Goal: Task Accomplishment & Management: Use online tool/utility

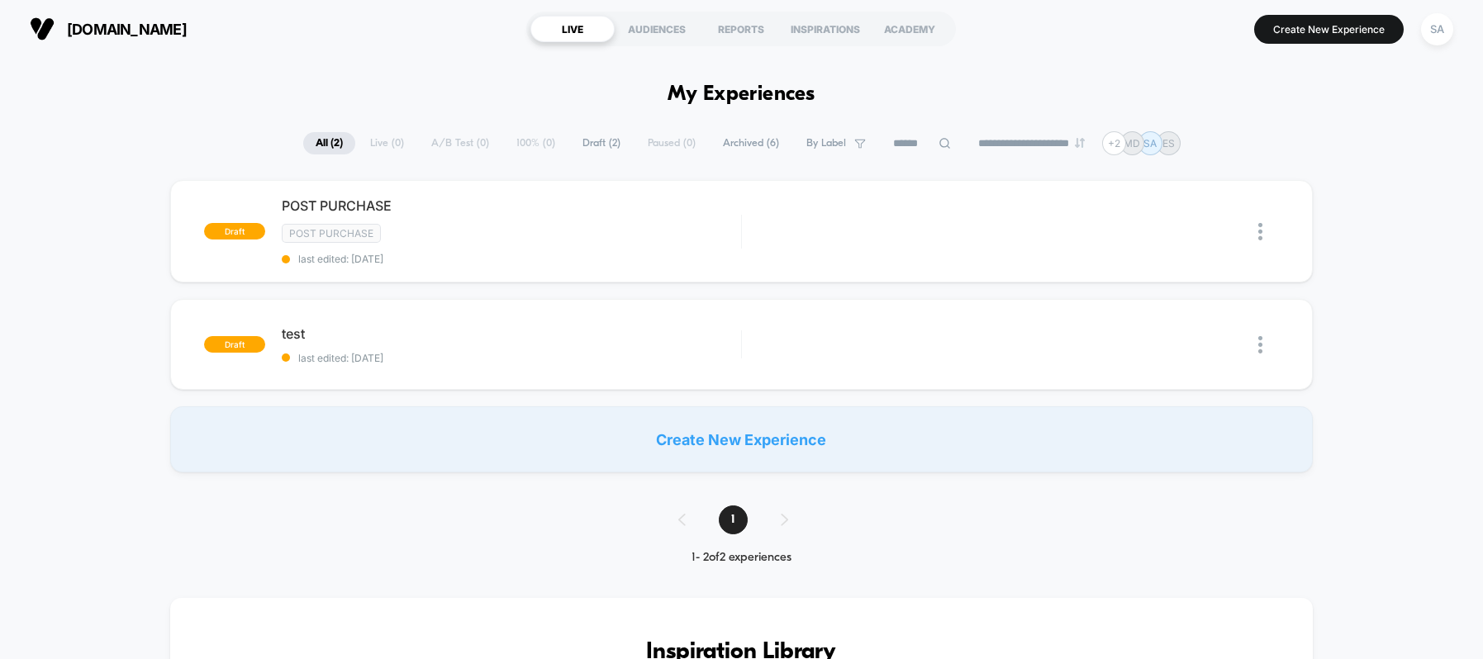
click at [107, 27] on span "[DOMAIN_NAME]" at bounding box center [127, 29] width 120 height 17
click at [1444, 26] on div "SA" at bounding box center [1437, 29] width 32 height 32
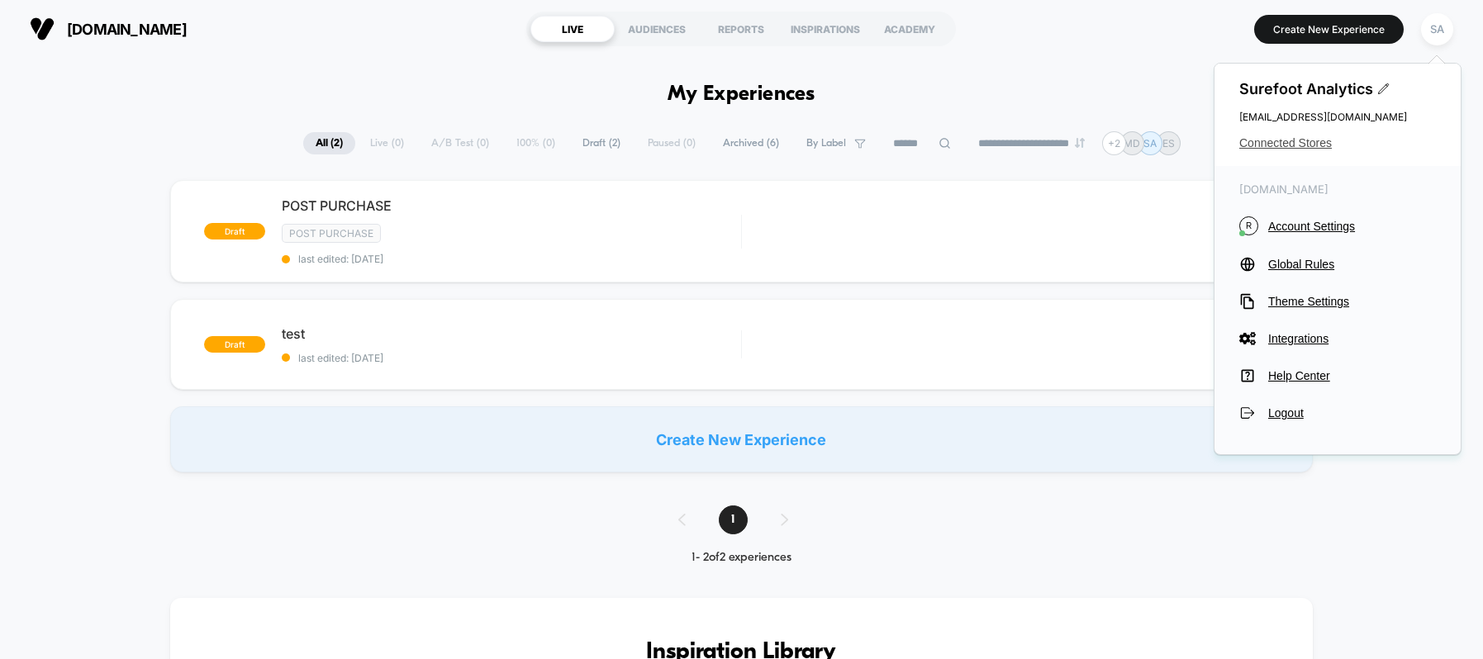
click at [1275, 140] on span "Connected Stores" at bounding box center [1338, 142] width 197 height 13
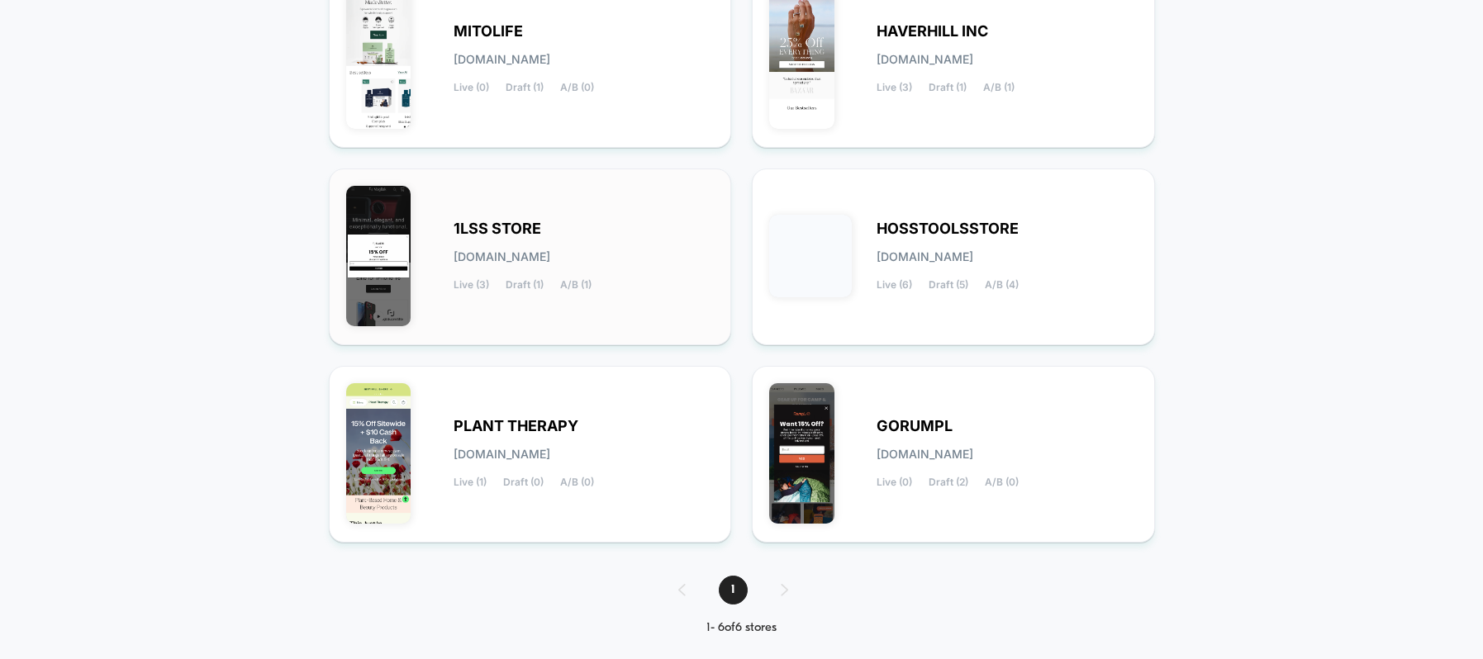
scroll to position [269, 0]
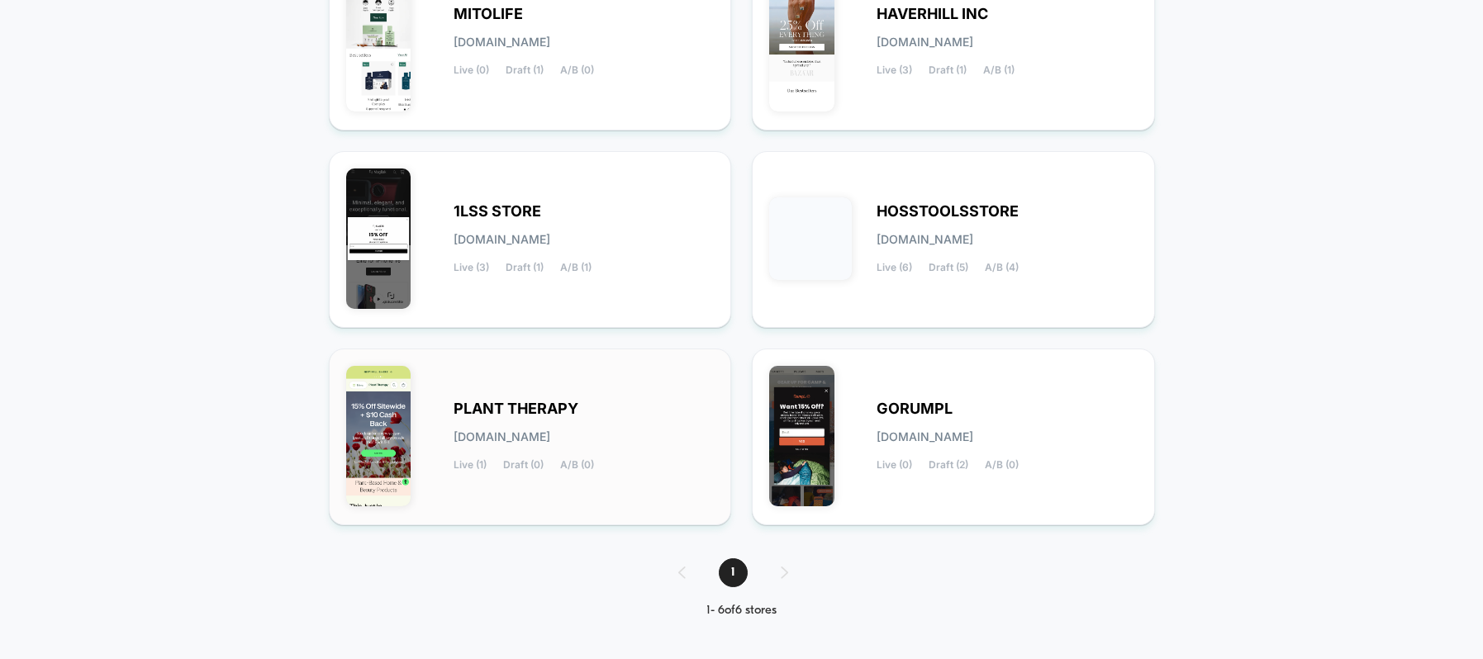
click at [515, 390] on div "PLANT THERAPY [DOMAIN_NAME] Live (1) Draft (0) A/B (0)" at bounding box center [530, 437] width 369 height 142
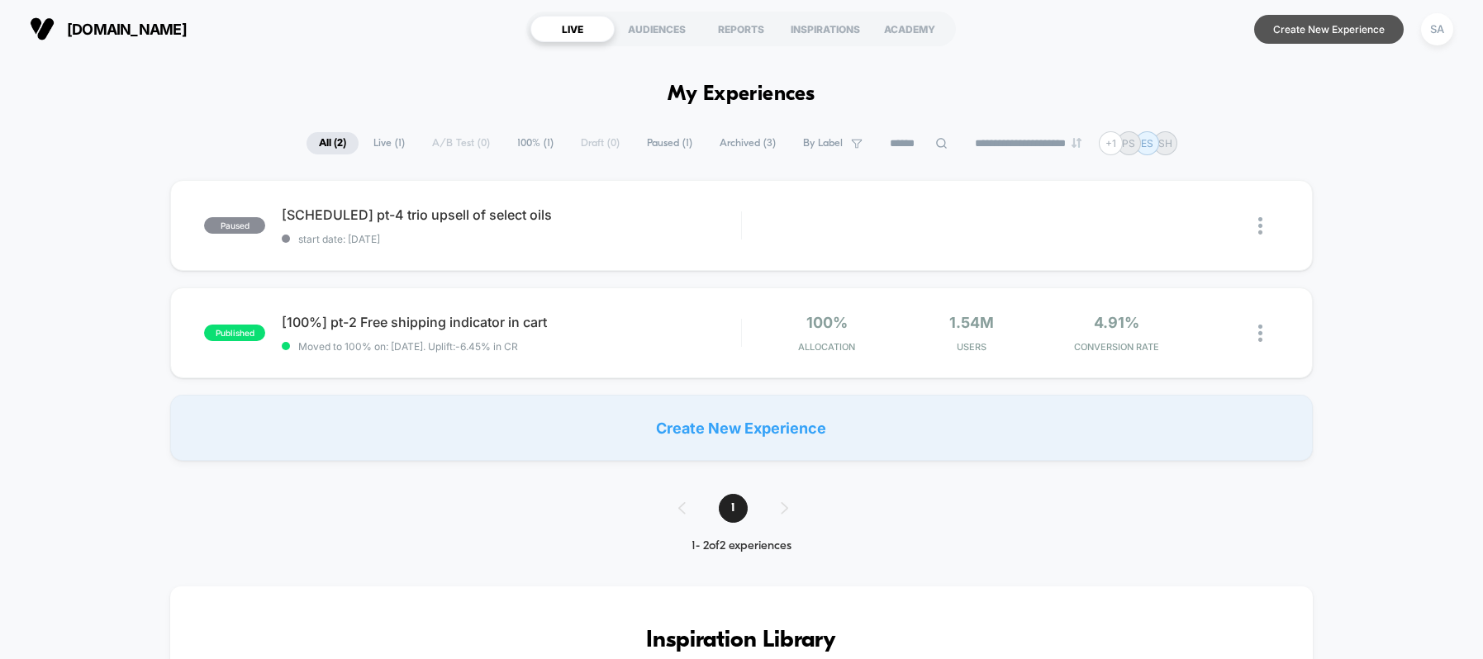
click at [1317, 27] on button "Create New Experience" at bounding box center [1330, 29] width 150 height 29
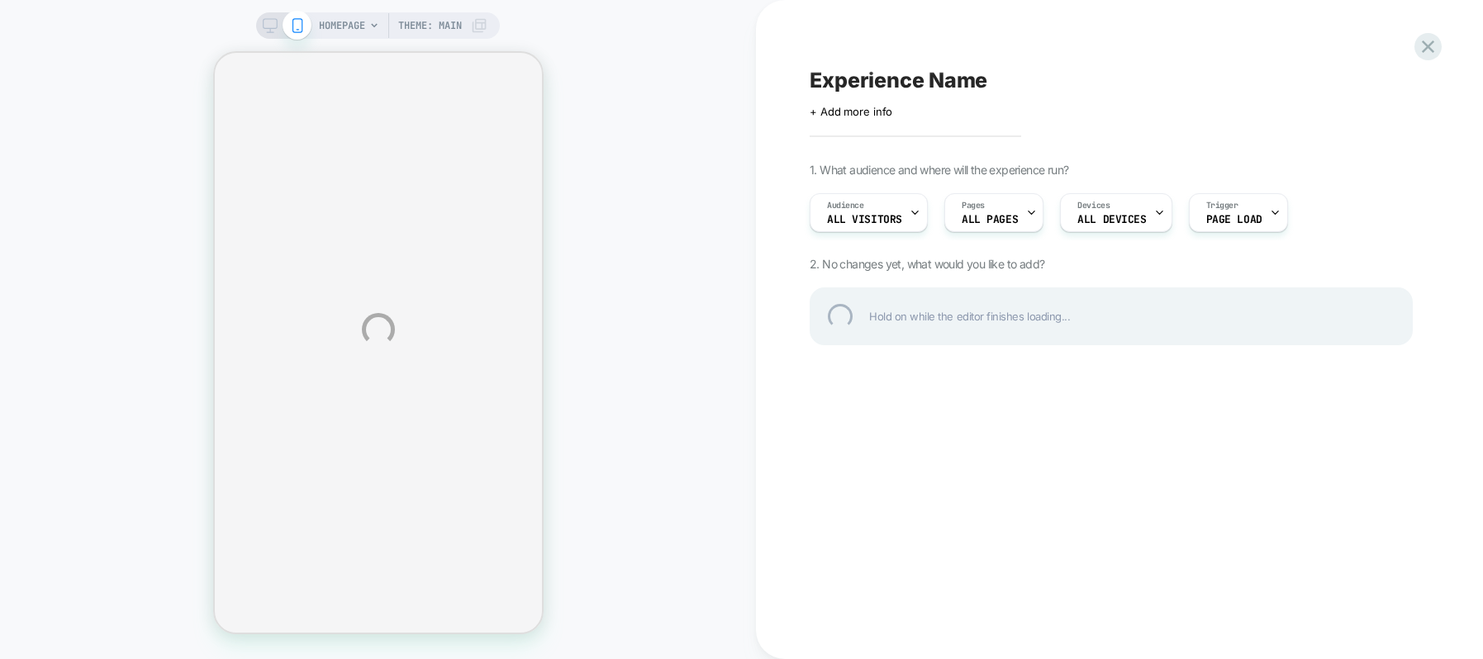
click at [1024, 221] on div "HOMEPAGE Theme: MAIN Experience Name Click to edit experience details + Add mor…" at bounding box center [741, 329] width 1483 height 659
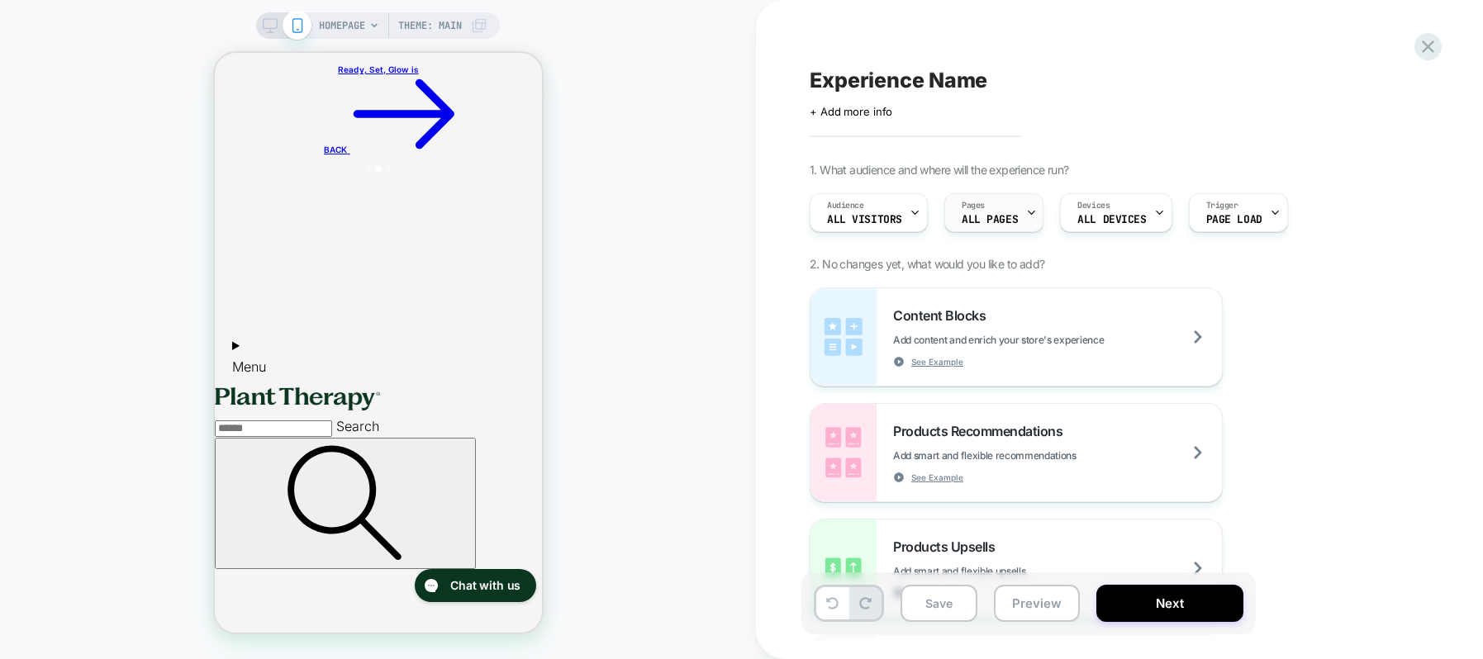
click at [1029, 212] on icon at bounding box center [1032, 213] width 6 height 3
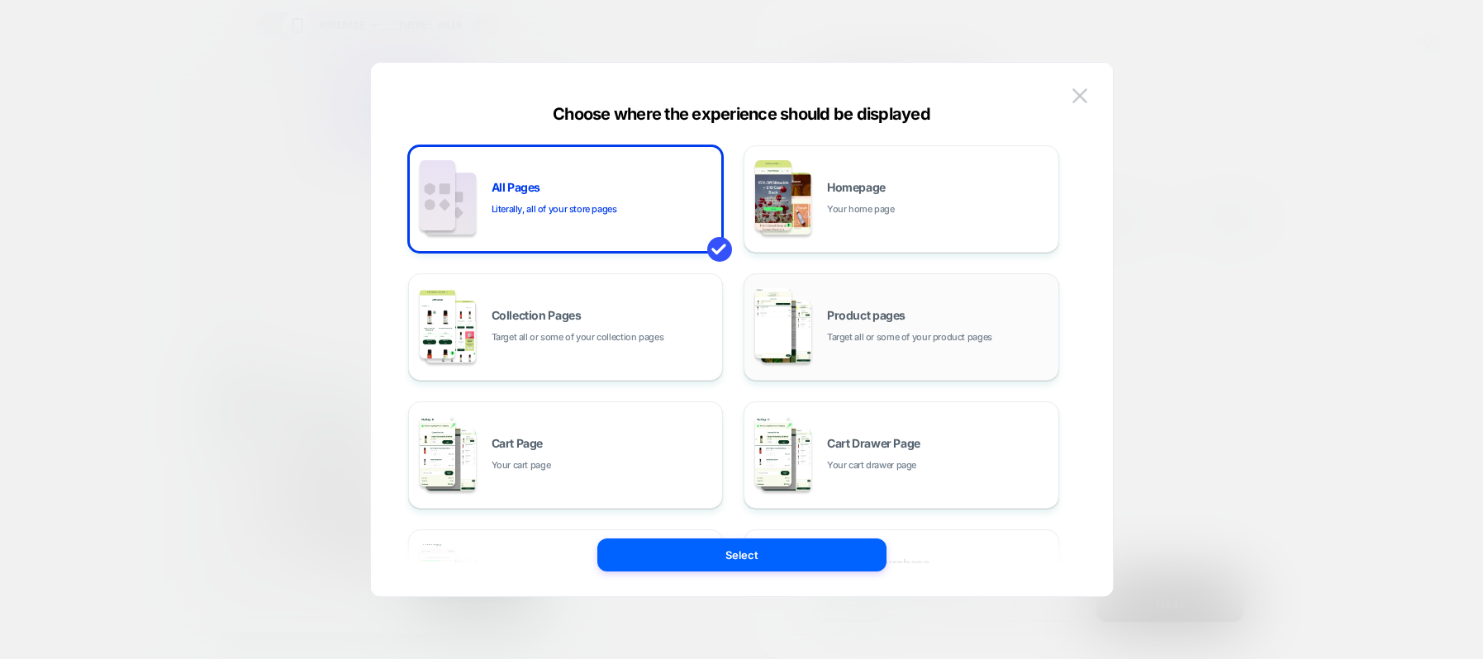
click at [871, 316] on span "Product pages" at bounding box center [866, 316] width 79 height 12
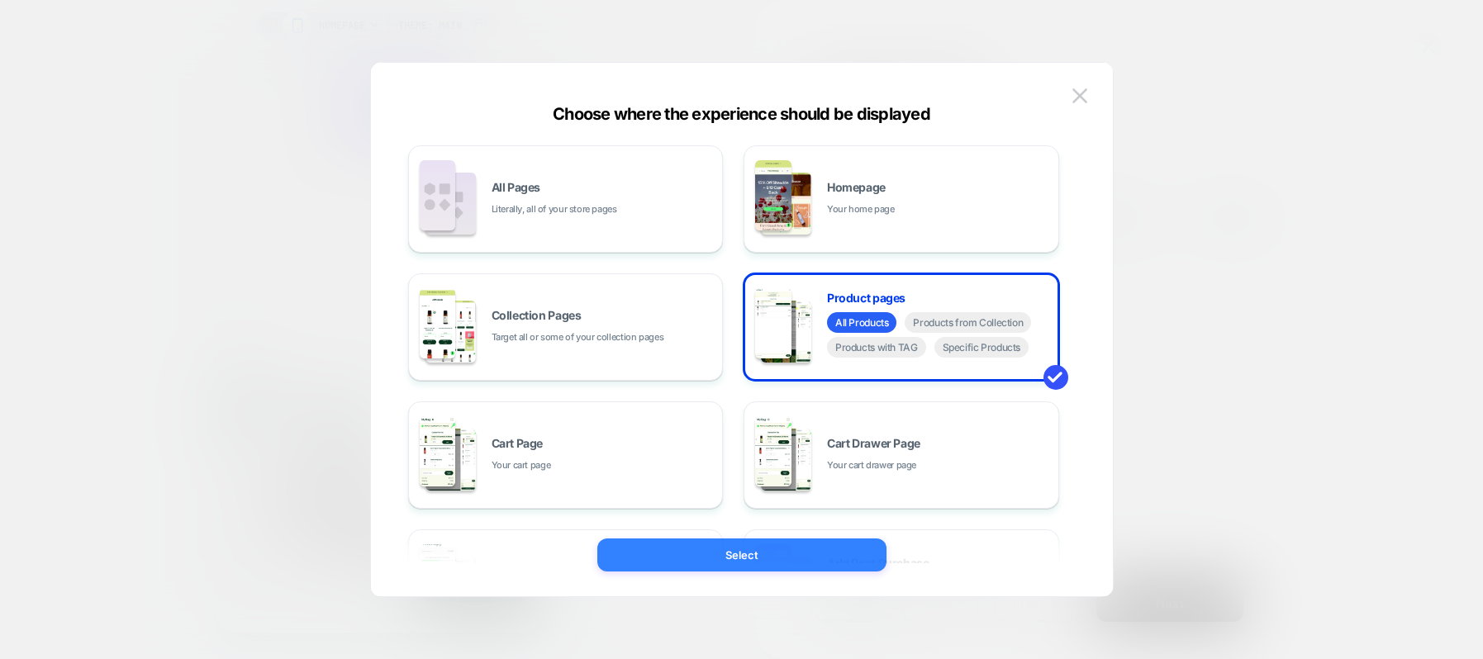
click at [812, 549] on button "Select" at bounding box center [742, 555] width 289 height 33
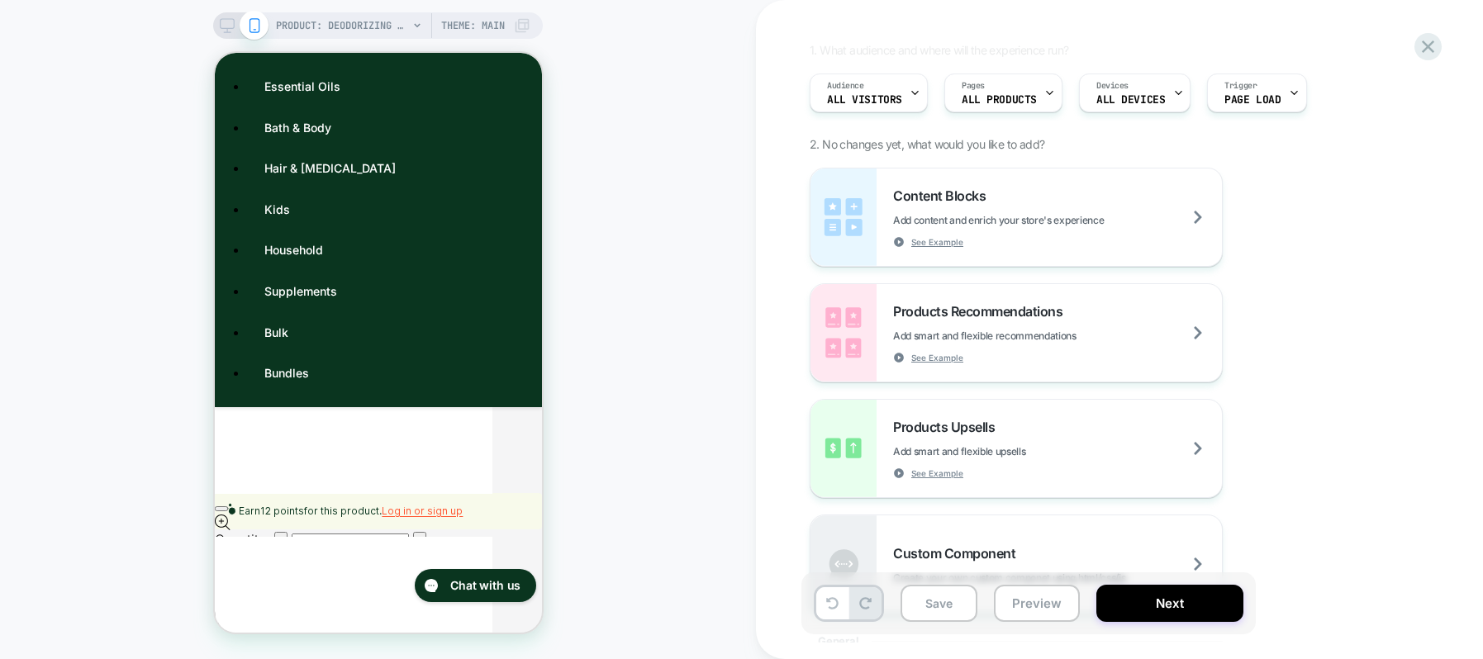
scroll to position [1174, 0]
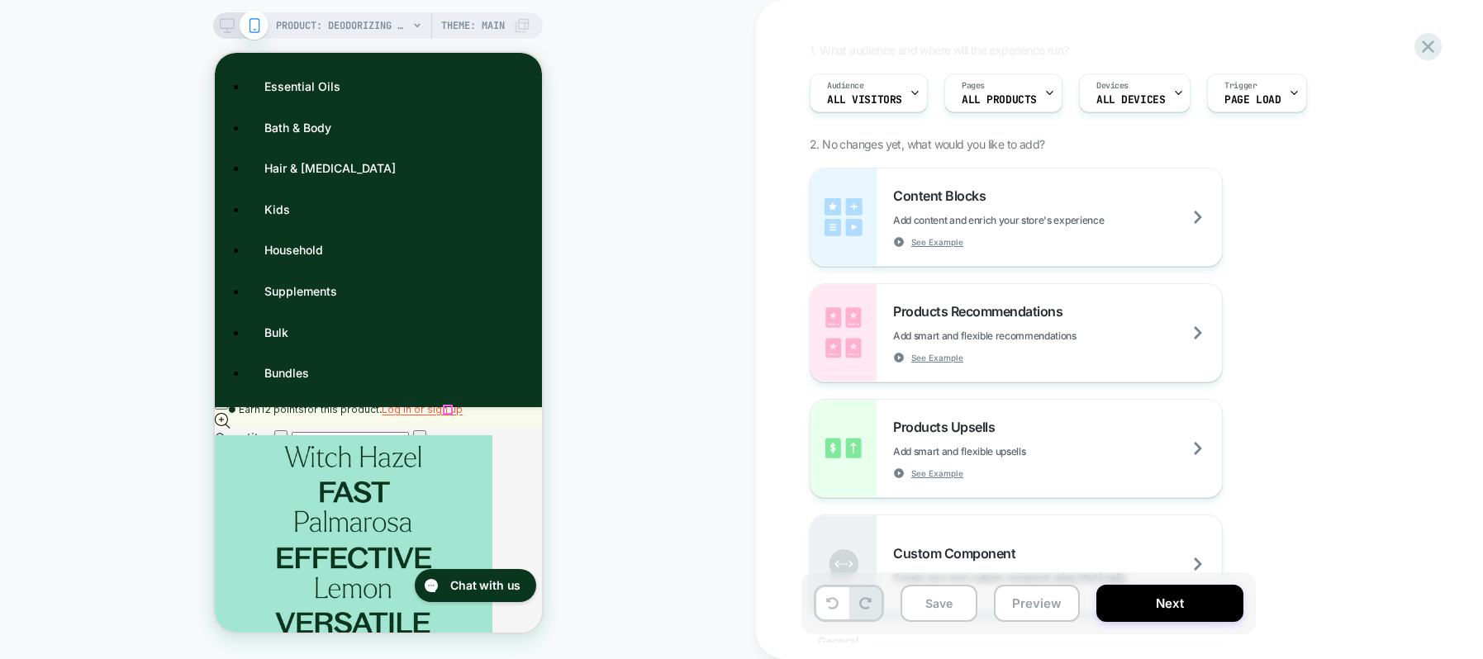
scroll to position [1434, 0]
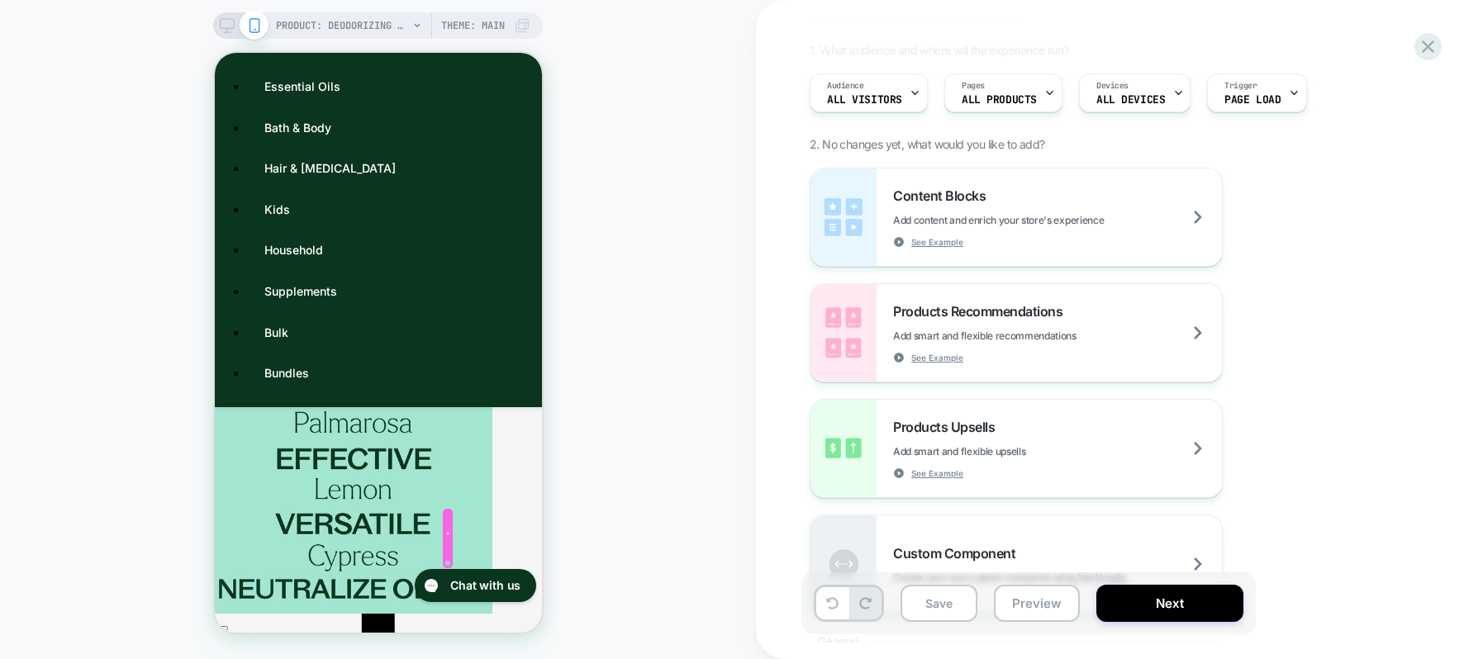
click at [1194, 204] on div "Content Blocks Add content and enrich your store's experience See Example" at bounding box center [1057, 218] width 329 height 60
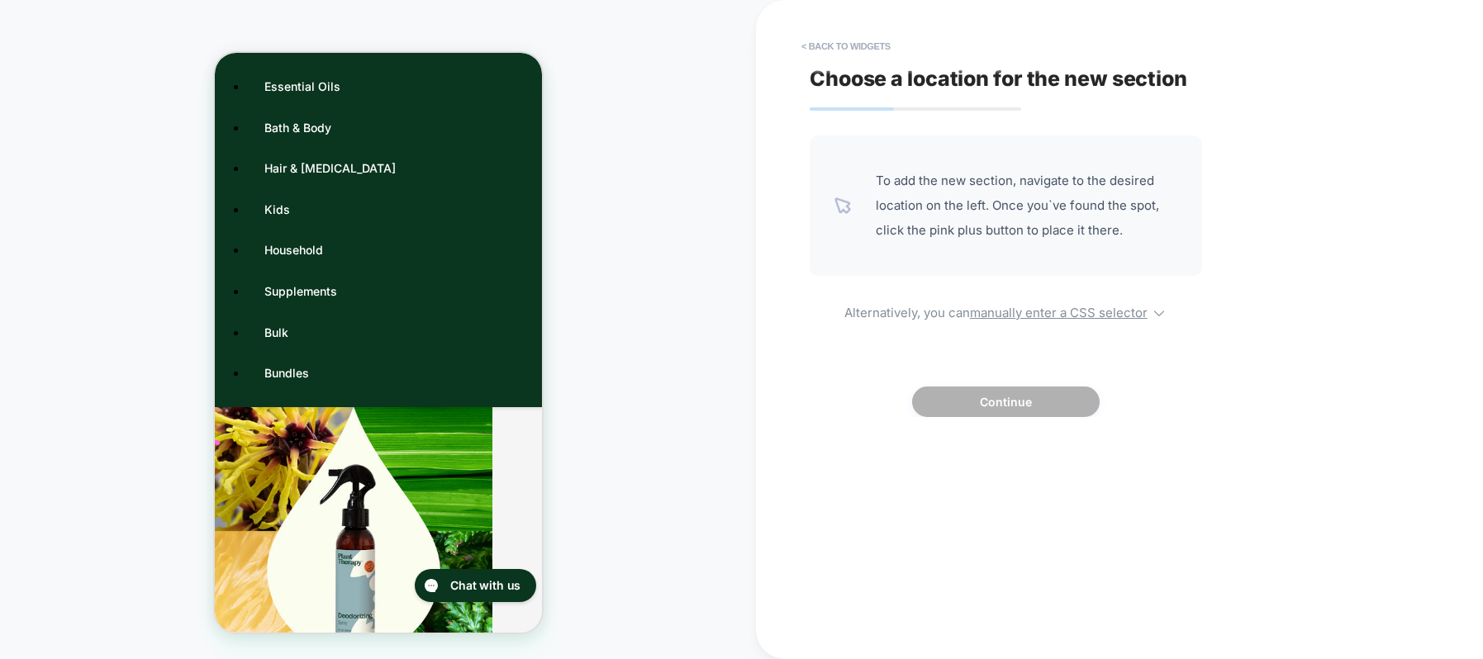
scroll to position [1042, 0]
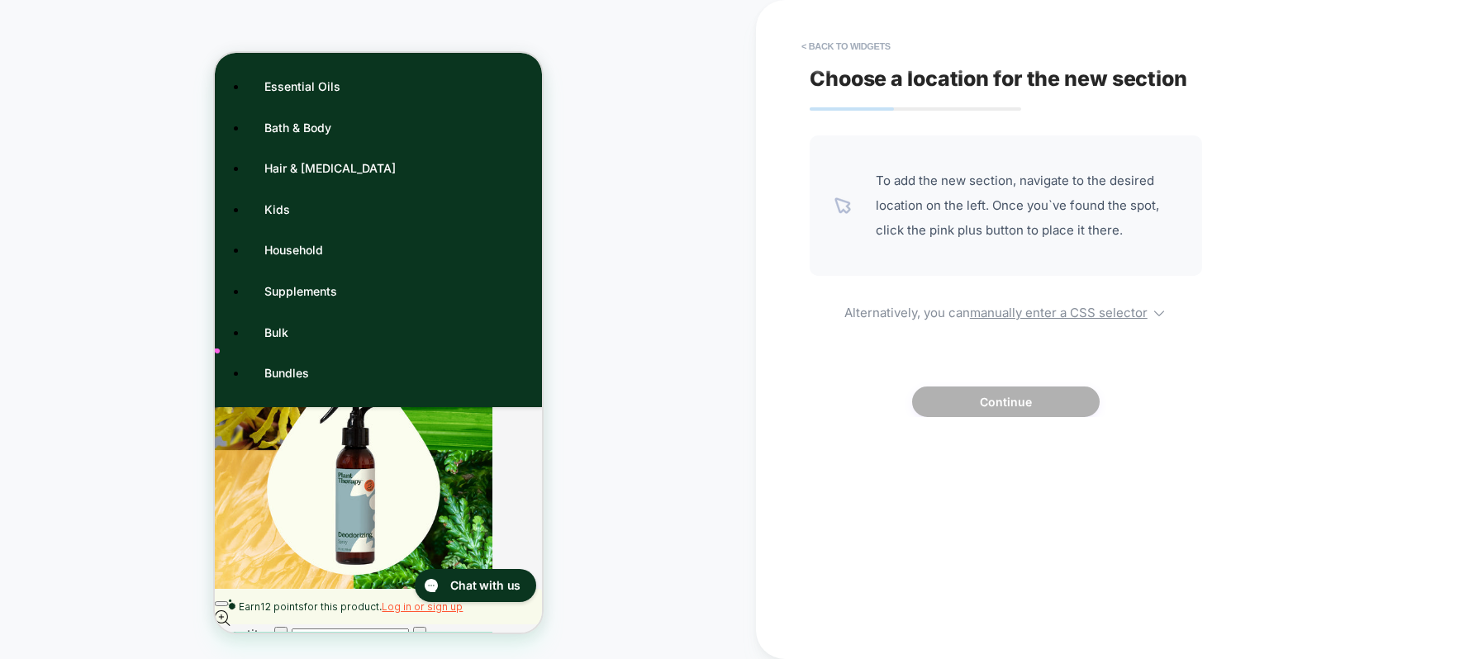
scroll to position [1142, 0]
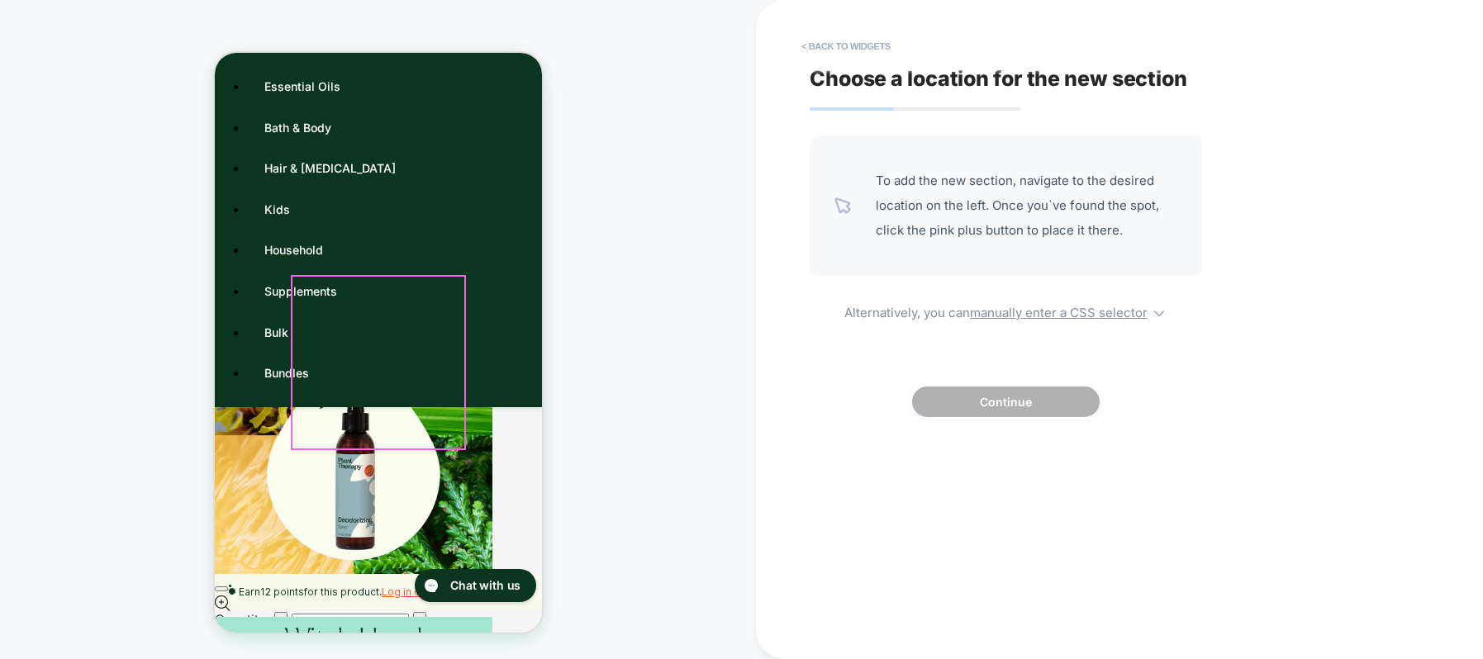
drag, startPoint x: 451, startPoint y: 558, endPoint x: 402, endPoint y: 387, distance: 178.1
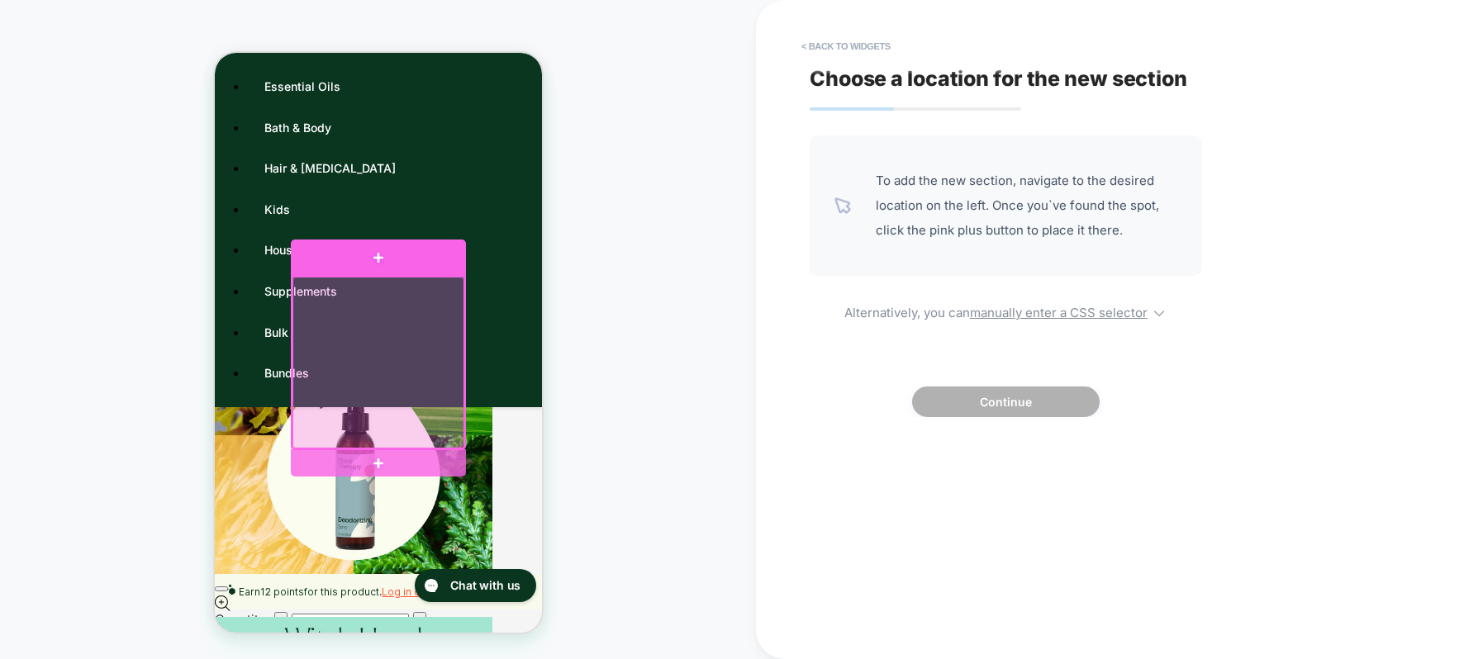
click at [379, 251] on div at bounding box center [377, 258] width 175 height 36
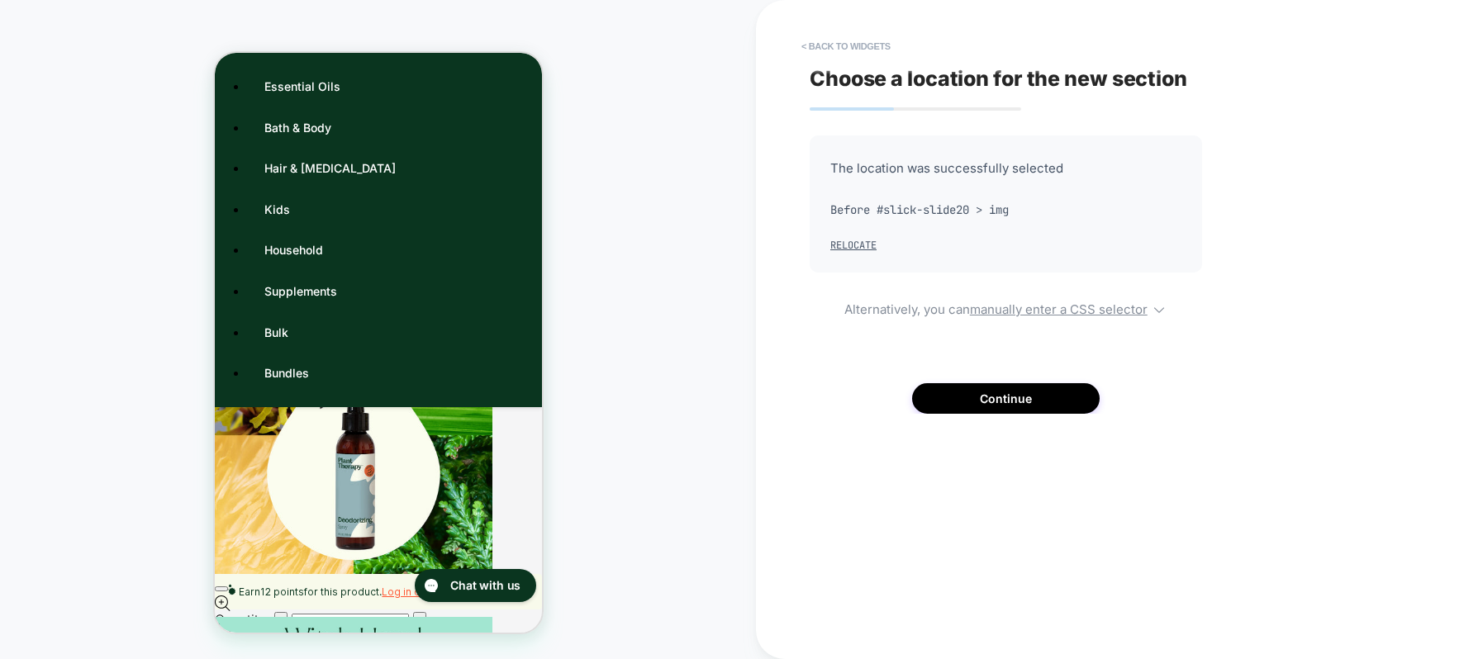
scroll to position [1097, 0]
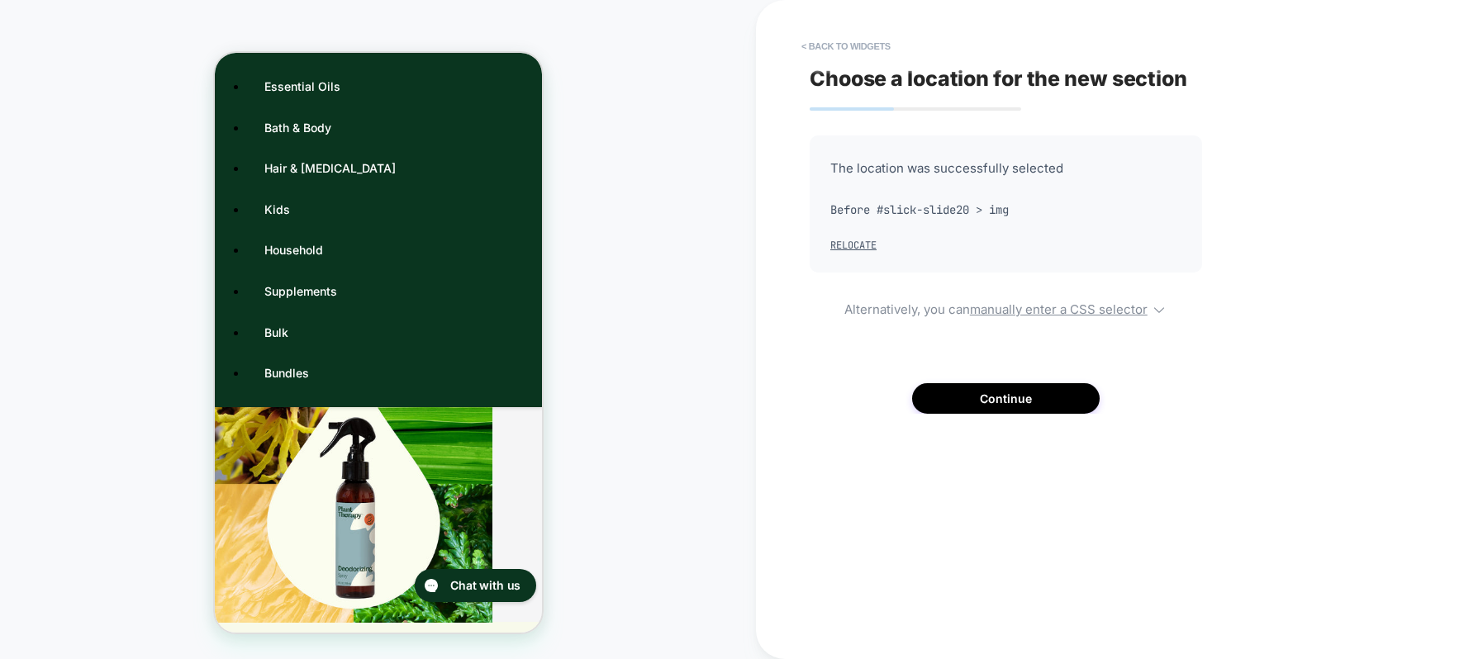
click at [999, 402] on button "Continue" at bounding box center [1006, 398] width 188 height 31
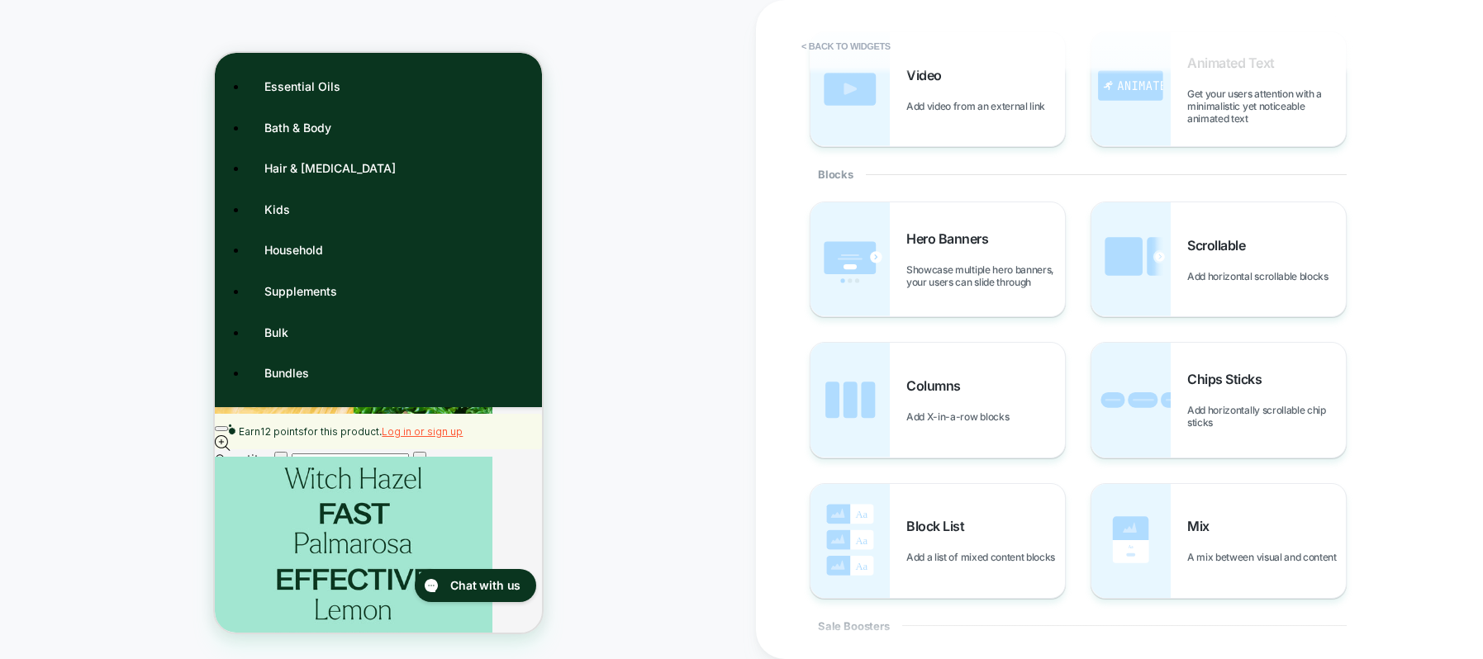
scroll to position [251, 0]
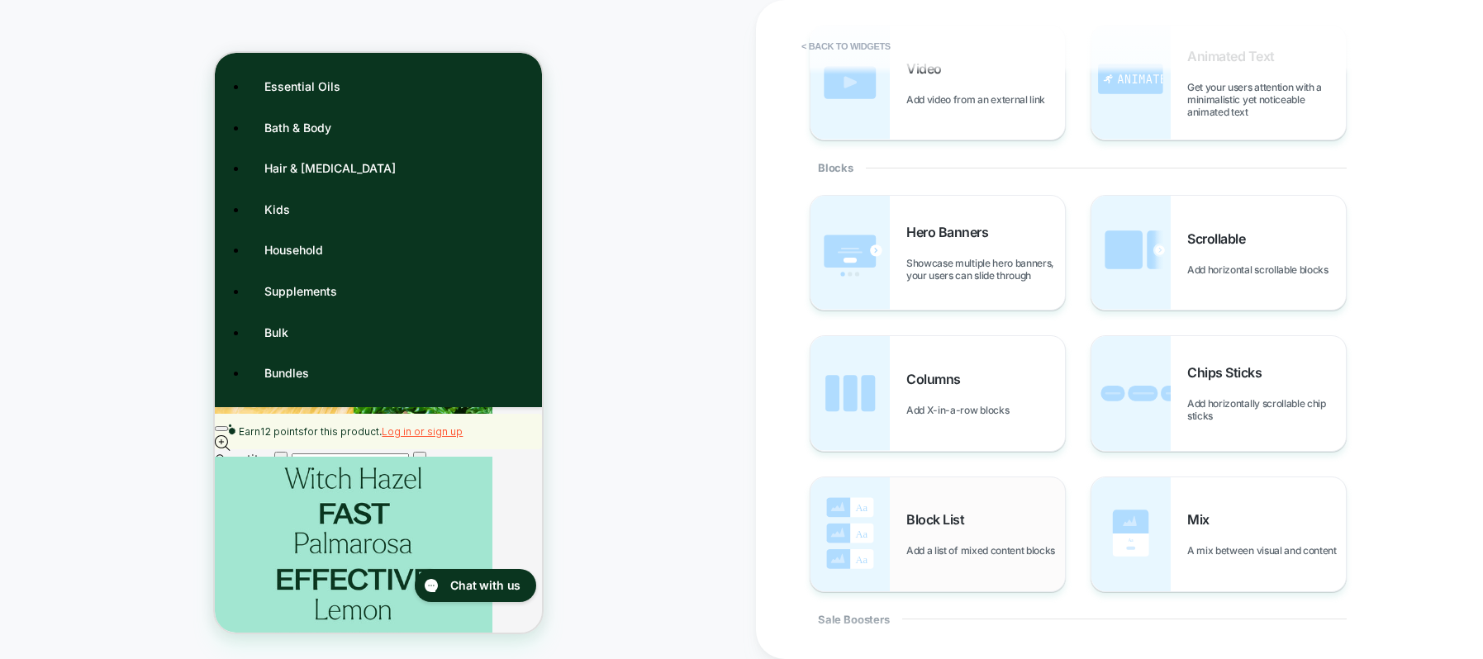
click at [930, 536] on div "Block List Add a list of mixed content blocks" at bounding box center [986, 534] width 159 height 45
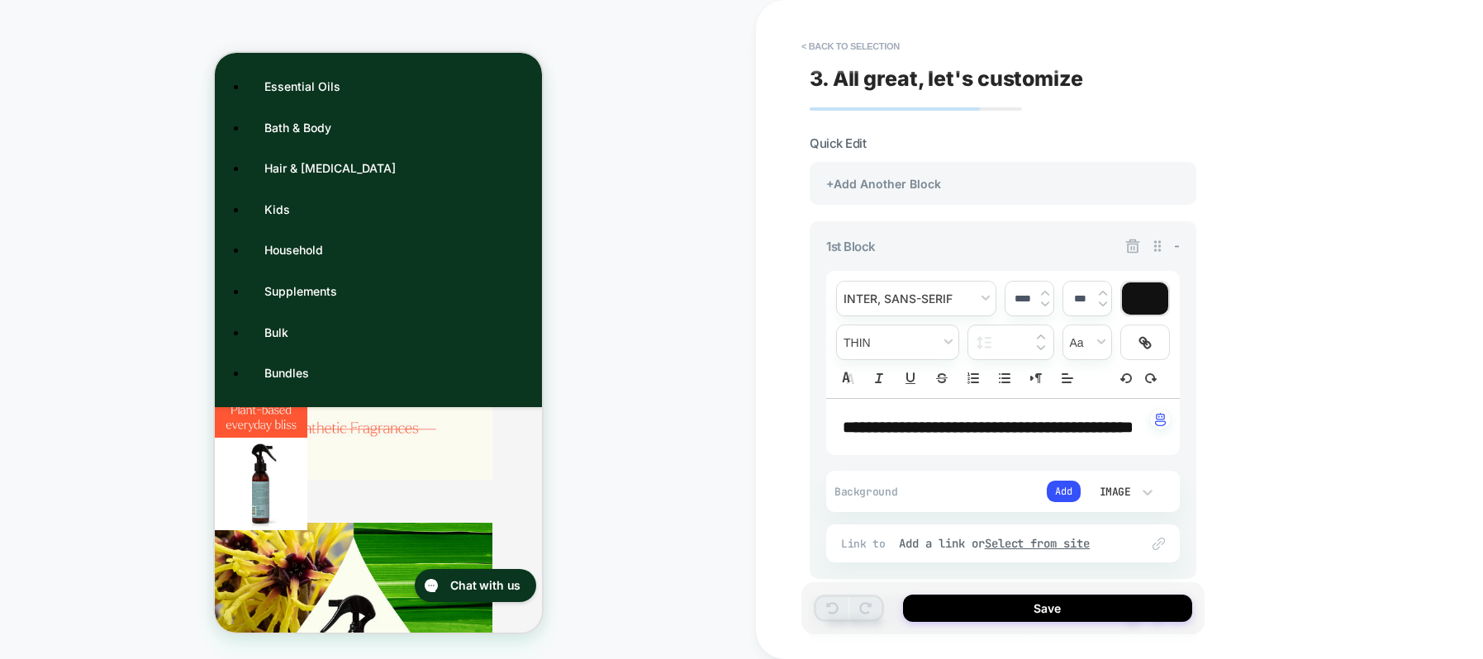
scroll to position [1025, 0]
